Goal: Transaction & Acquisition: Purchase product/service

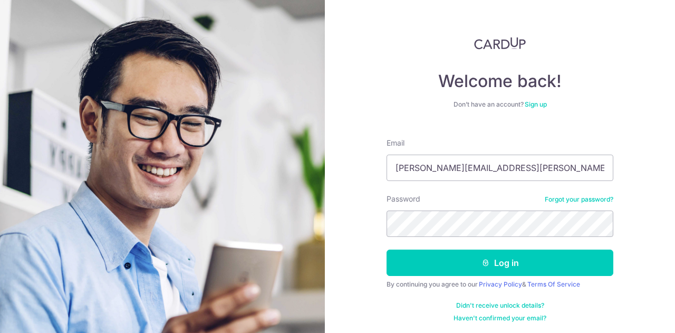
type input "trina.wong@fermented.sg"
type input "Trina.wong@fermented.sg"
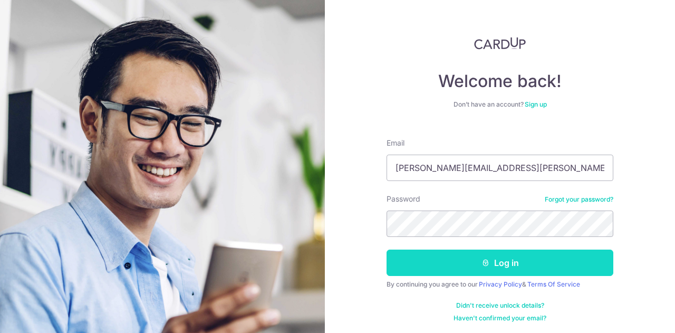
click at [551, 254] on button "Log in" at bounding box center [500, 263] width 227 height 26
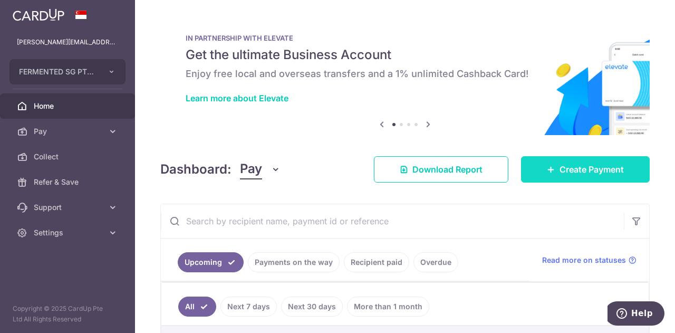
click at [576, 171] on span "Create Payment" at bounding box center [592, 169] width 64 height 13
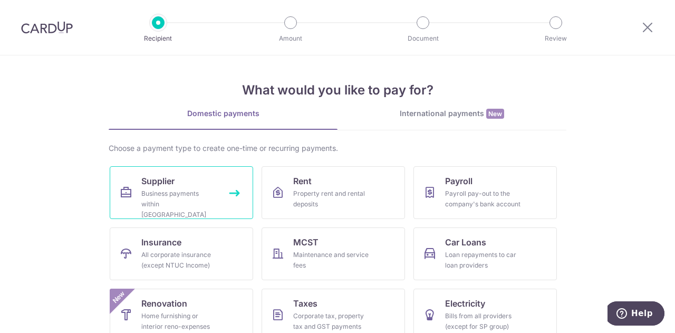
click at [174, 189] on div "Business payments within Singapore" at bounding box center [179, 204] width 76 height 32
click at [463, 117] on div "International payments New" at bounding box center [452, 113] width 229 height 11
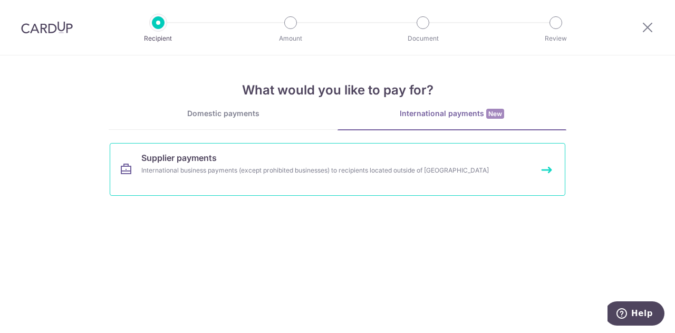
click at [233, 164] on link "Supplier payments International business payments (except prohibited businesses…" at bounding box center [338, 169] width 456 height 53
